Goal: Information Seeking & Learning: Learn about a topic

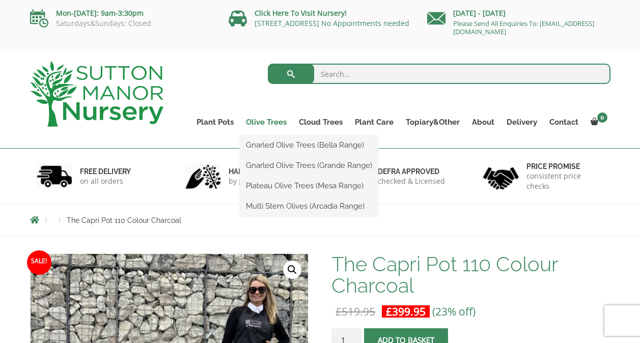
click at [274, 121] on link "Olive Trees" at bounding box center [266, 122] width 53 height 14
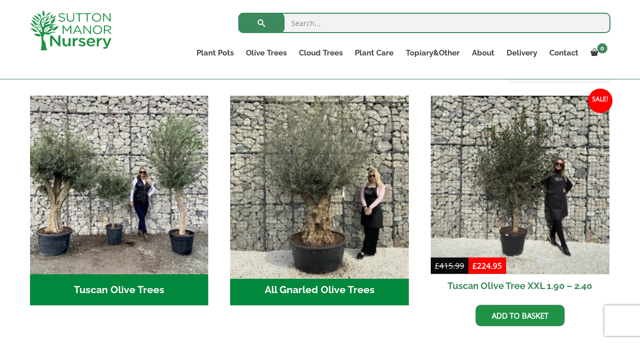
scroll to position [407, 0]
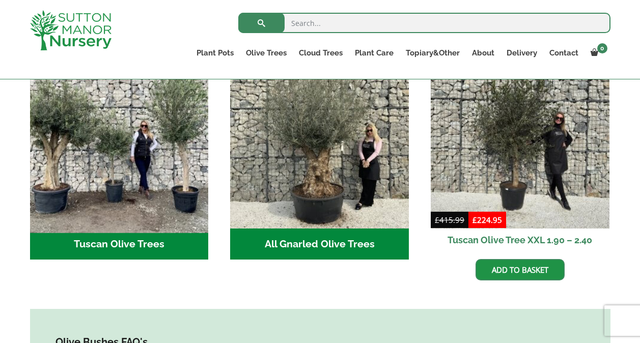
click at [138, 176] on img "Visit product category Tuscan Olive Trees" at bounding box center [118, 138] width 187 height 187
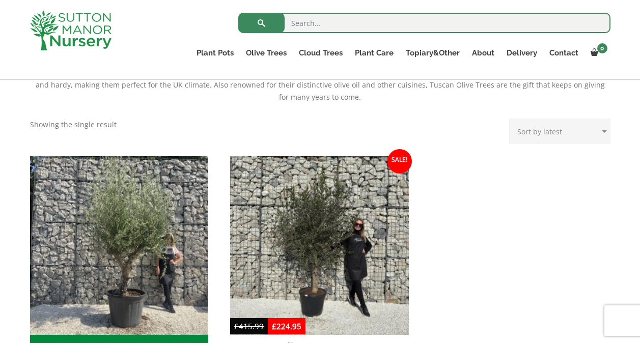
scroll to position [305, 0]
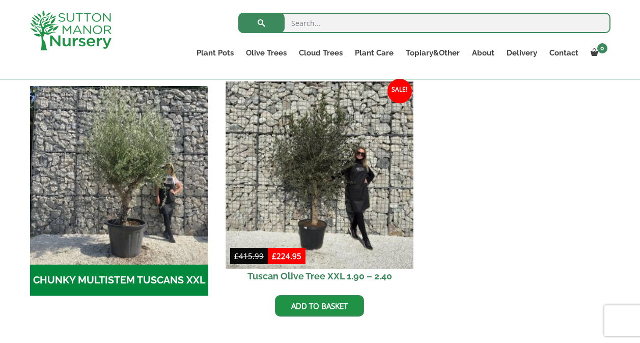
click at [312, 182] on img at bounding box center [319, 174] width 187 height 187
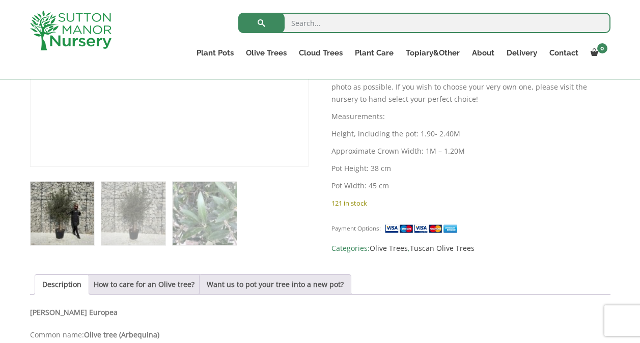
scroll to position [509, 0]
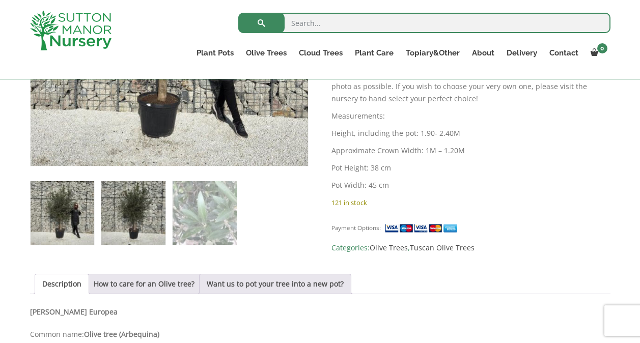
click at [143, 211] on img at bounding box center [133, 213] width 64 height 64
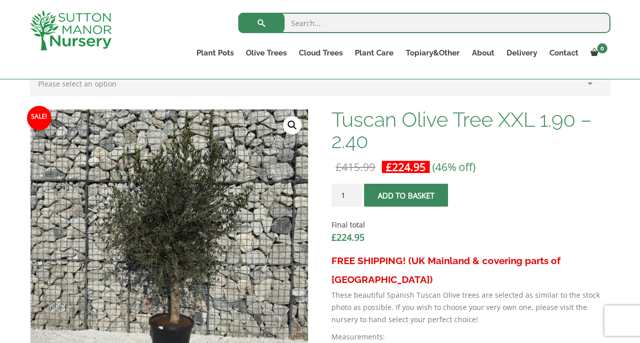
scroll to position [305, 0]
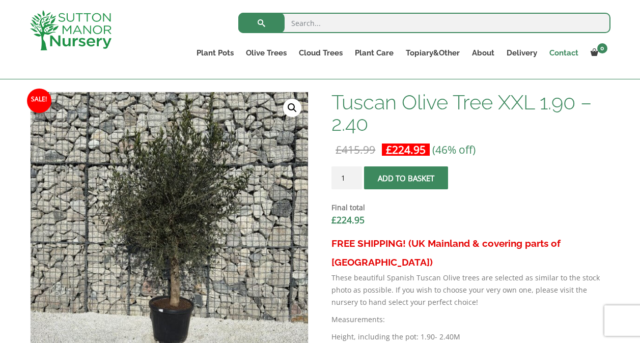
click at [561, 49] on link "Contact" at bounding box center [563, 53] width 41 height 14
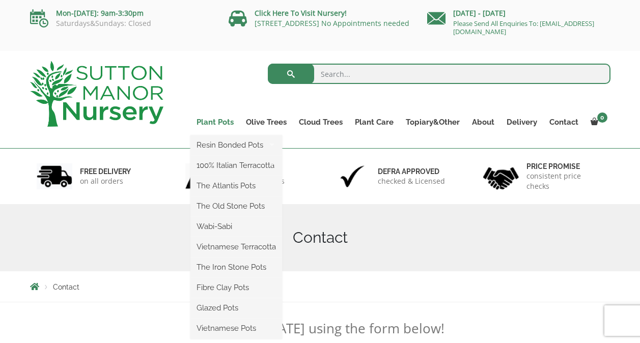
click at [203, 120] on link "Plant Pots" at bounding box center [214, 122] width 49 height 14
click at [226, 117] on link "Plant Pots" at bounding box center [214, 122] width 49 height 14
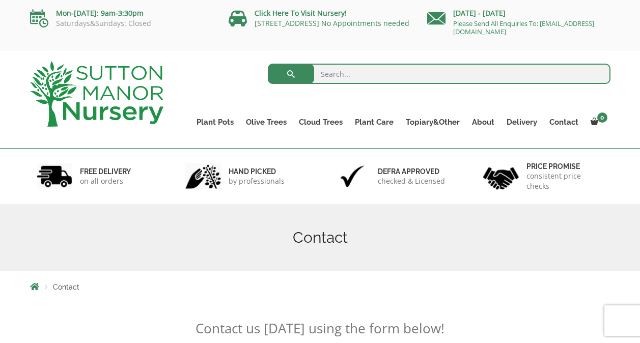
click at [362, 75] on input "search" at bounding box center [439, 74] width 343 height 20
type input "hanging baskets"
click at [268, 64] on button "submit" at bounding box center [291, 74] width 46 height 20
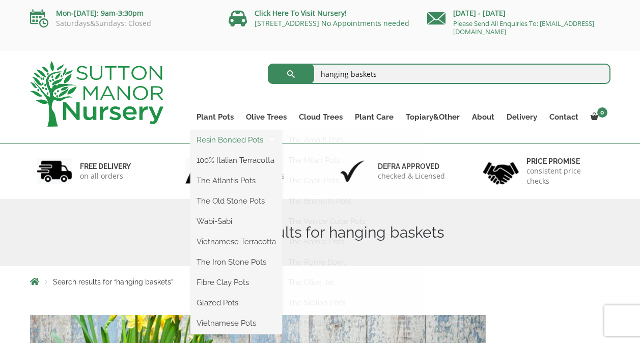
click at [220, 144] on link "Resin Bonded Pots" at bounding box center [236, 139] width 92 height 15
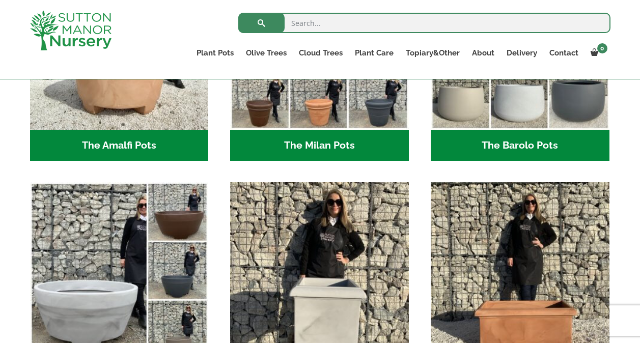
scroll to position [153, 0]
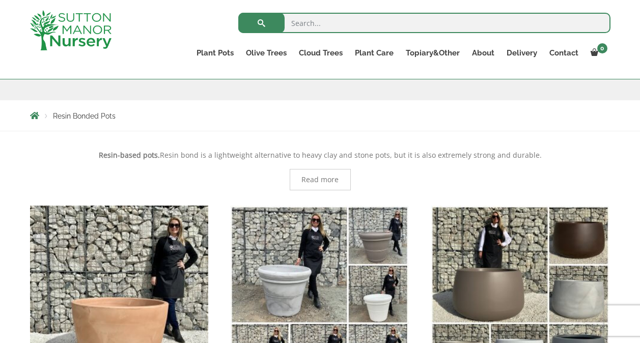
click at [323, 20] on input "search" at bounding box center [424, 23] width 372 height 20
type input "hanging baskets"
click at [238, 13] on button "submit" at bounding box center [261, 23] width 46 height 20
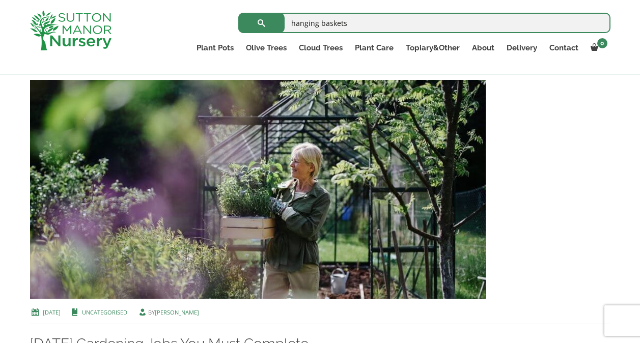
scroll to position [764, 0]
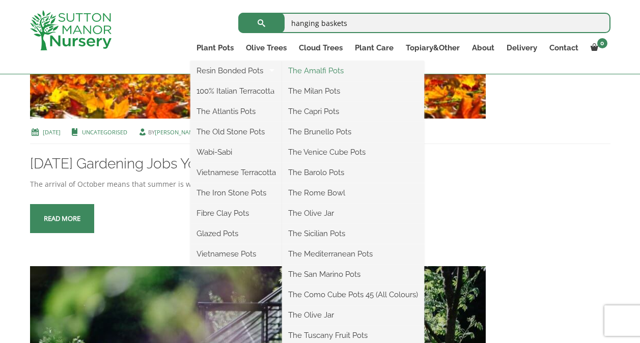
click at [319, 72] on link "The Amalfi Pots" at bounding box center [353, 70] width 142 height 15
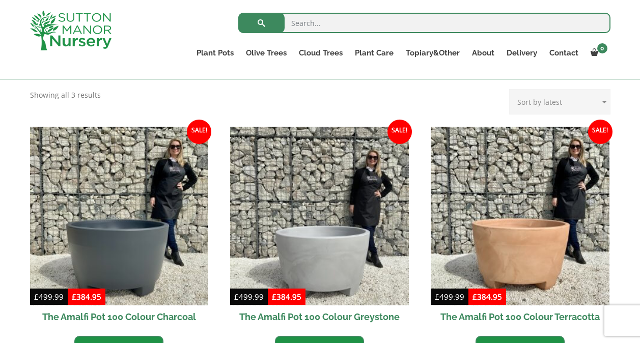
scroll to position [255, 0]
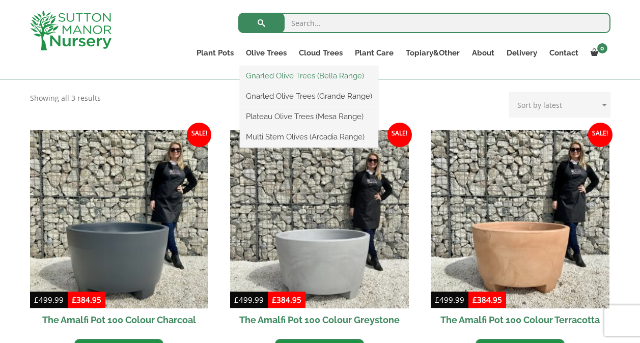
click at [276, 76] on link "Gnarled Olive Trees (Bella Range)" at bounding box center [309, 75] width 138 height 15
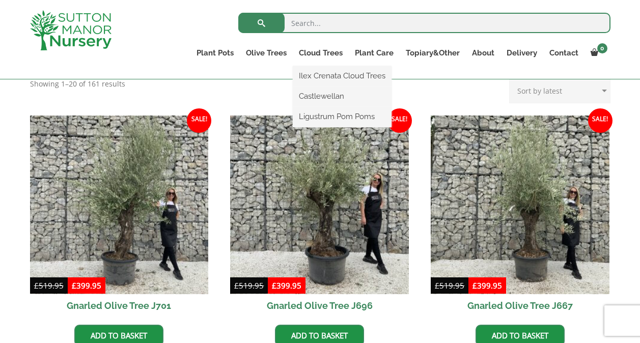
scroll to position [255, 0]
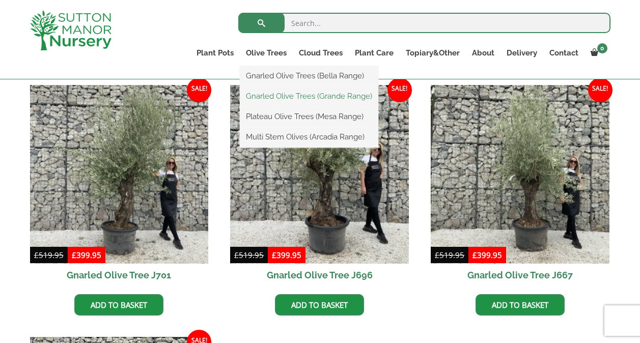
click at [290, 98] on link "Gnarled Olive Trees (Grande Range)" at bounding box center [309, 96] width 138 height 15
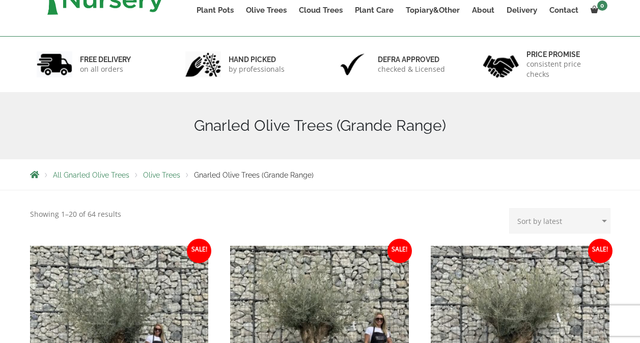
scroll to position [204, 0]
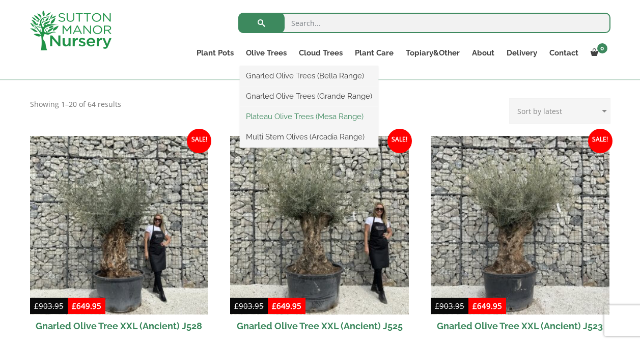
click at [282, 118] on link "Plateau Olive Trees (Mesa Range)" at bounding box center [309, 116] width 138 height 15
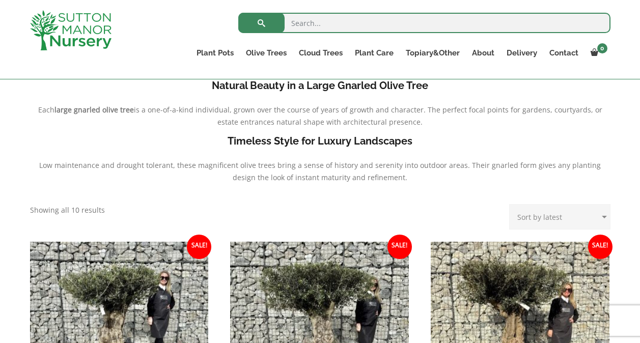
scroll to position [407, 0]
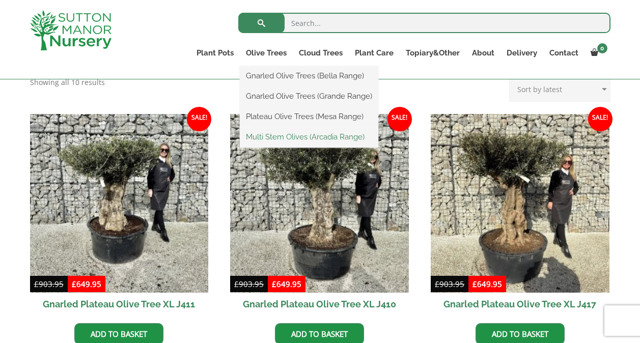
click at [275, 133] on link "Multi Stem Olives (Arcadia Range)" at bounding box center [309, 136] width 138 height 15
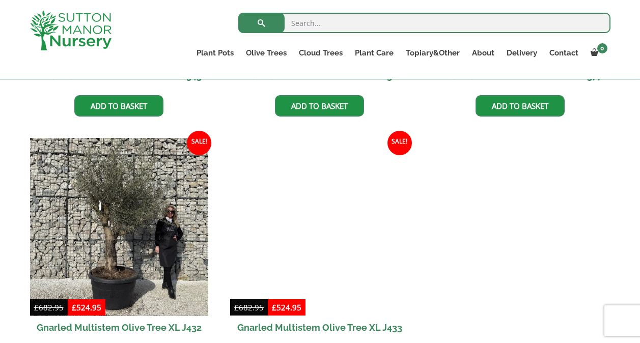
scroll to position [1476, 0]
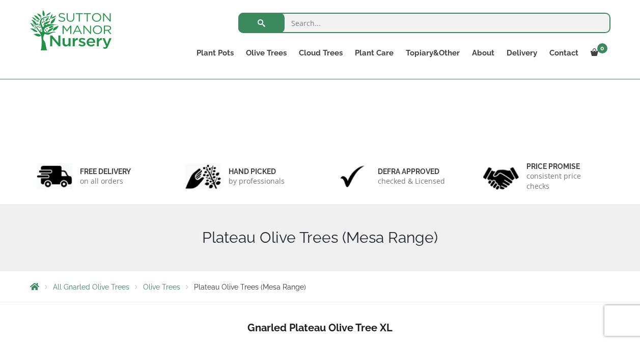
scroll to position [426, 0]
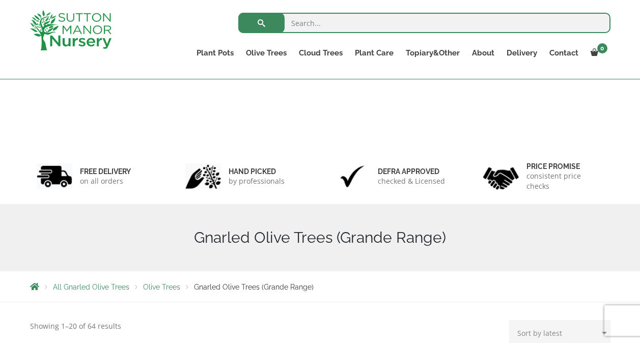
scroll to position [222, 0]
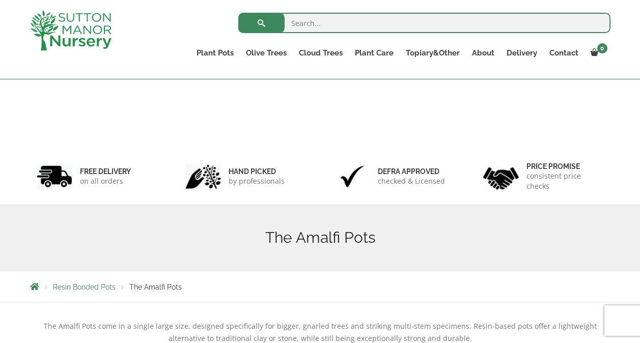
scroll to position [273, 0]
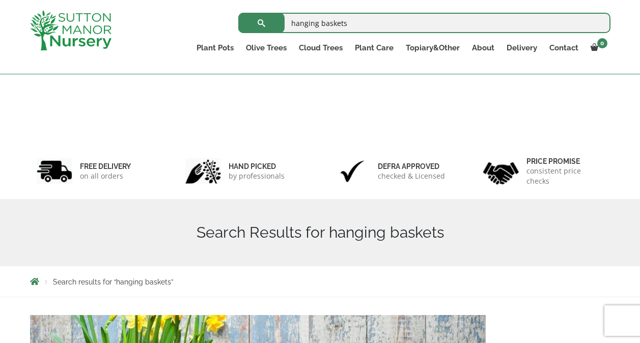
scroll to position [782, 0]
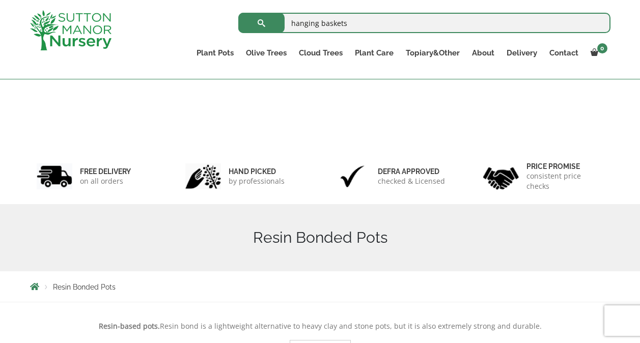
scroll to position [171, 0]
